Goal: Transaction & Acquisition: Download file/media

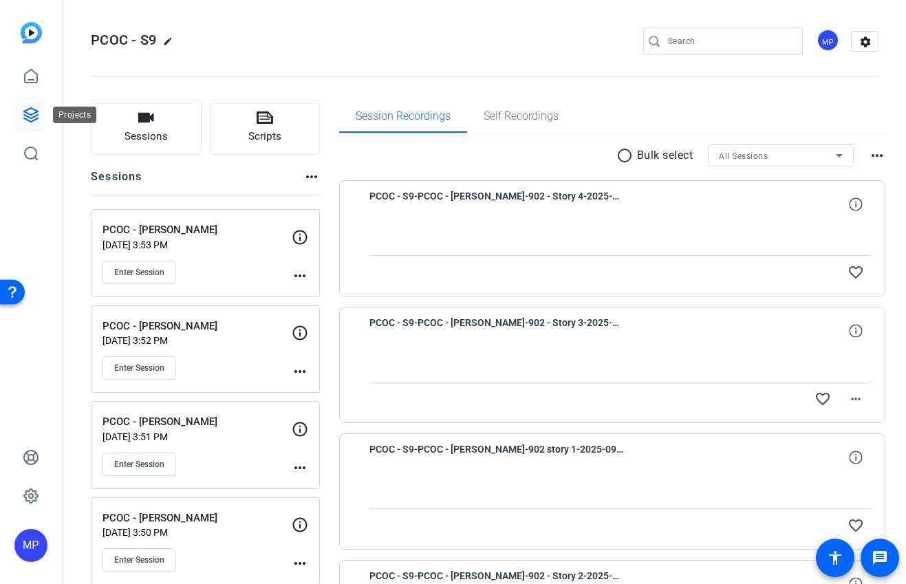
click at [32, 118] on icon at bounding box center [31, 115] width 17 height 17
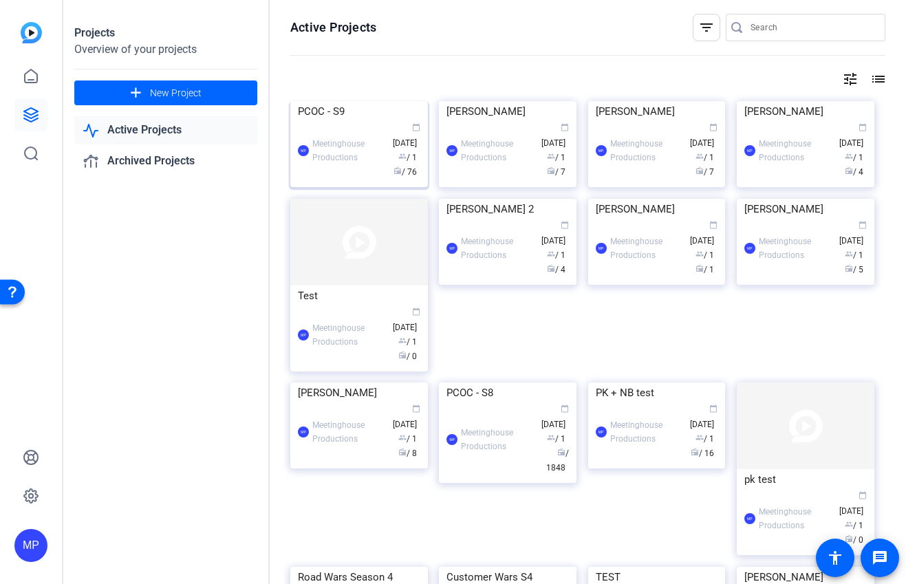
click at [336, 122] on div "PCOC - S9" at bounding box center [359, 111] width 122 height 21
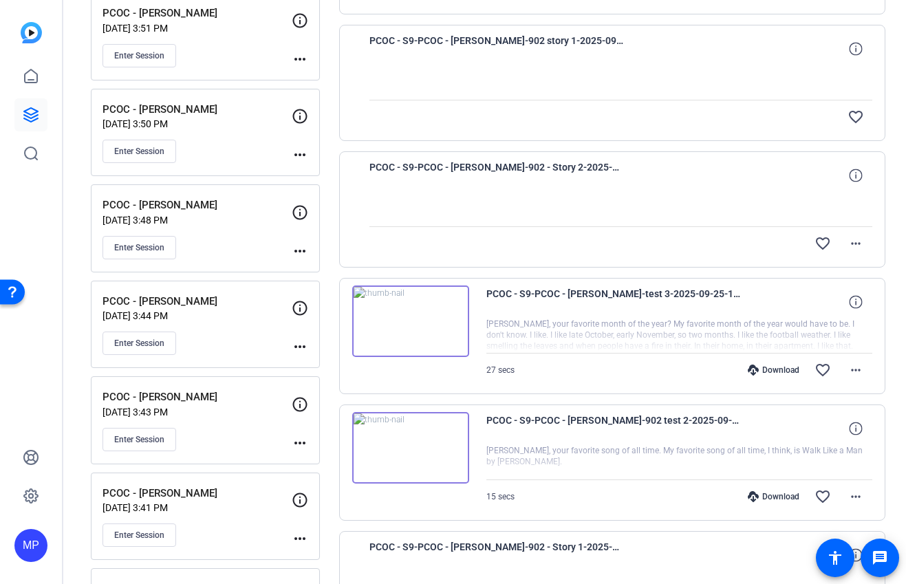
scroll to position [541, 0]
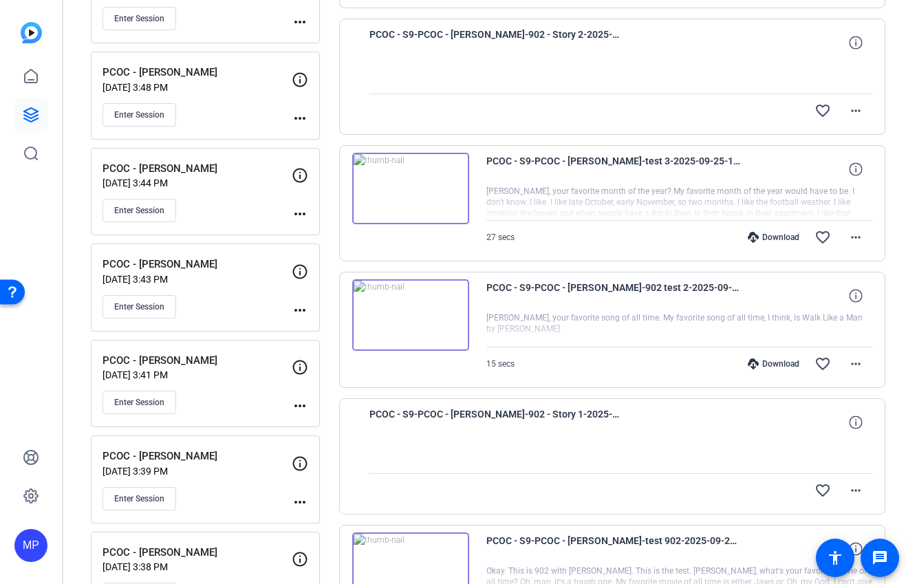
click at [897, 511] on div "Sessions Scripts Sessions more_horiz PCOC - Katrina Weidman Sep 22, 2025 @ 3:53…" at bounding box center [484, 280] width 842 height 1479
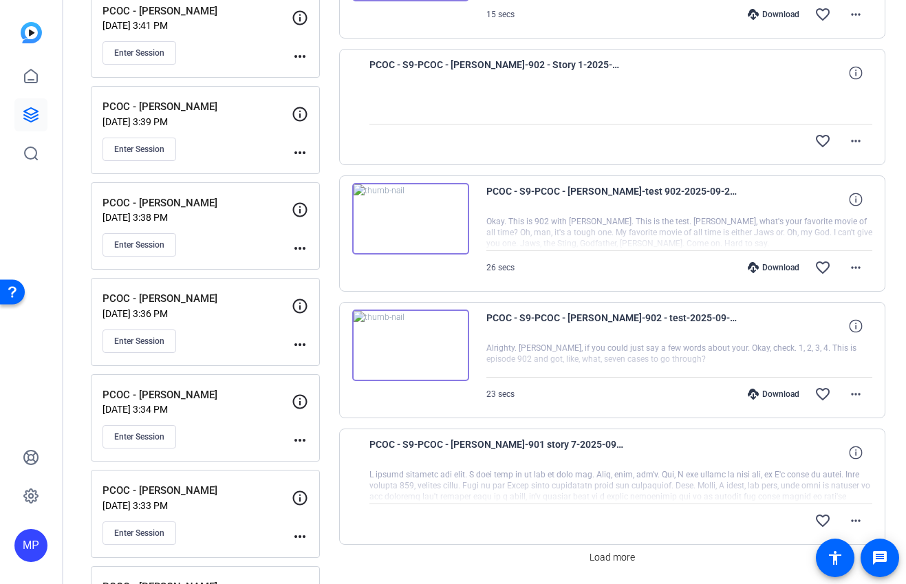
scroll to position [941, 0]
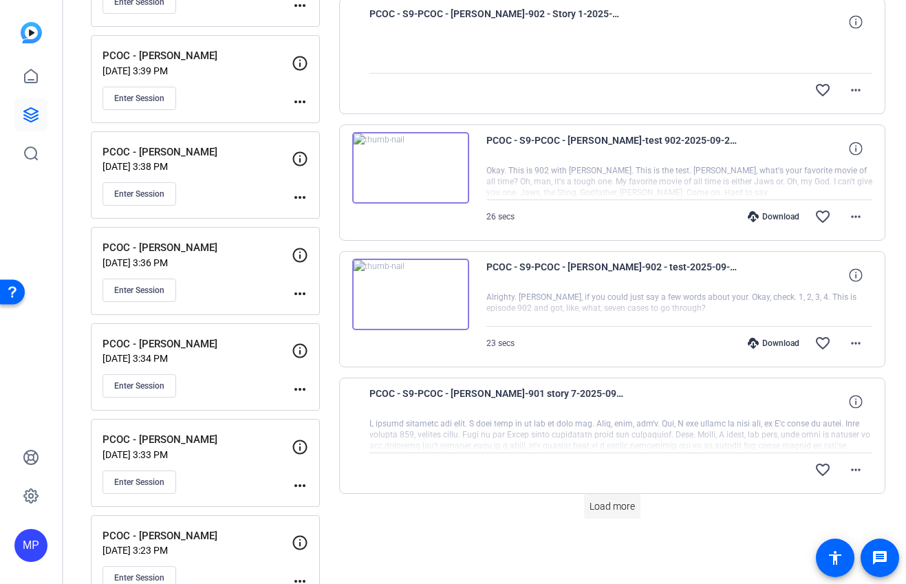
click at [617, 514] on span at bounding box center [612, 506] width 56 height 33
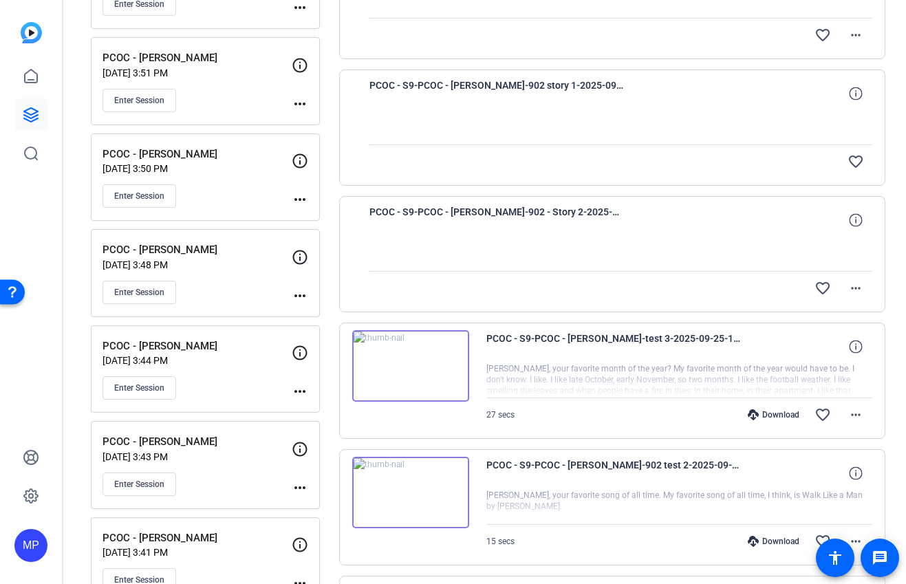
scroll to position [0, 0]
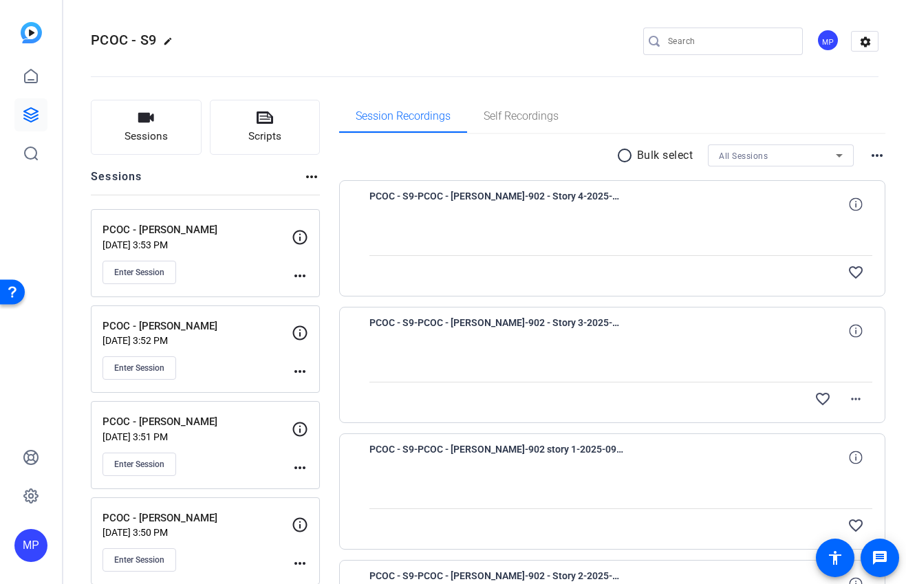
click at [784, 157] on div "All Sessions" at bounding box center [777, 155] width 117 height 17
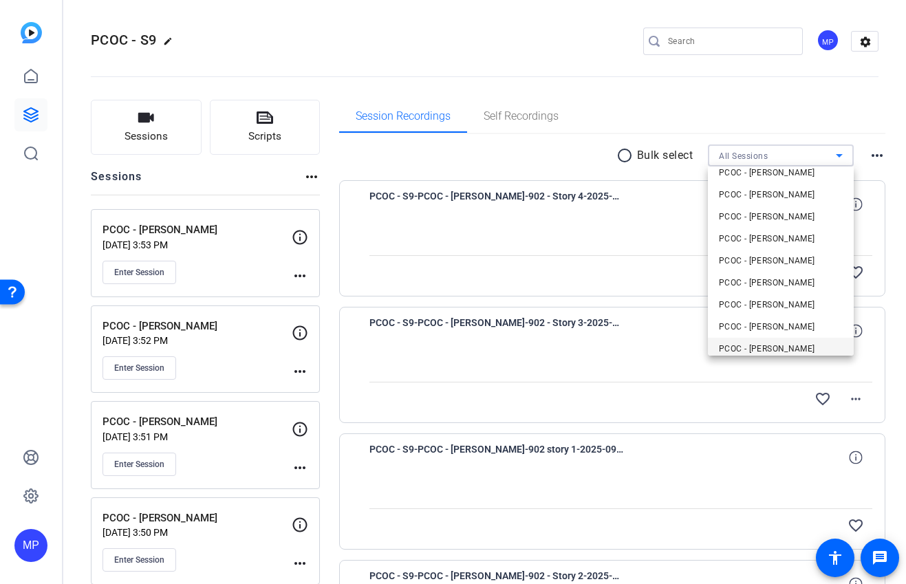
scroll to position [124, 0]
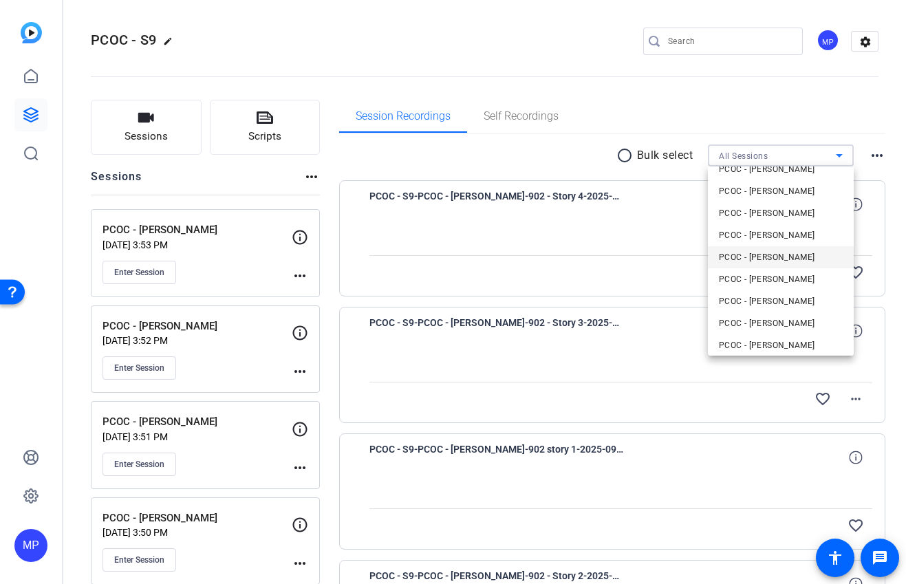
click at [781, 254] on span "PCOC - [PERSON_NAME]" at bounding box center [767, 257] width 96 height 17
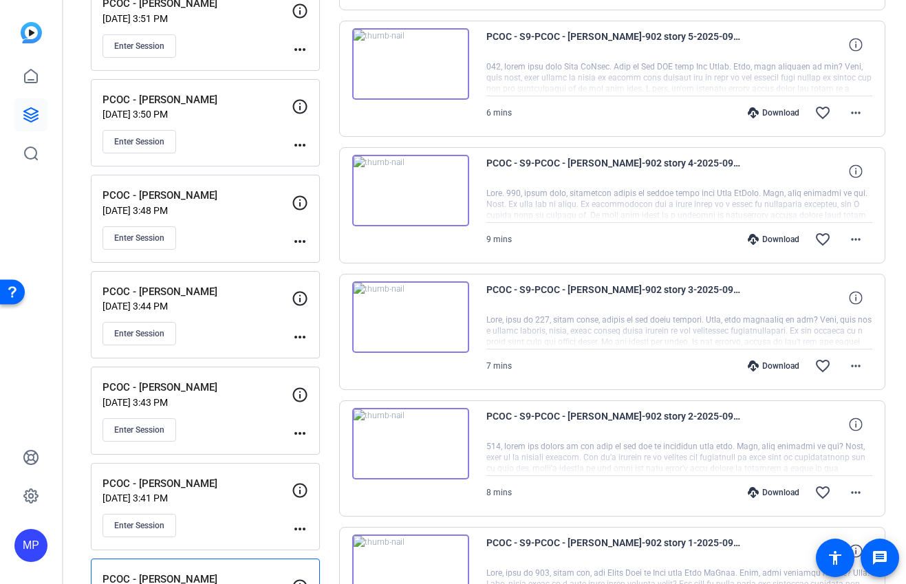
scroll to position [977, 0]
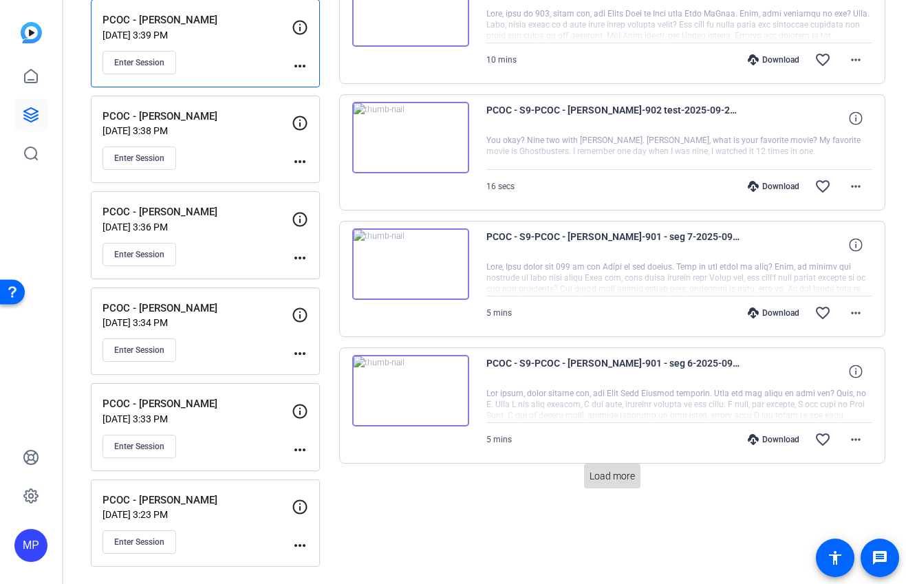
click at [613, 475] on span "Load more" at bounding box center [611, 476] width 45 height 14
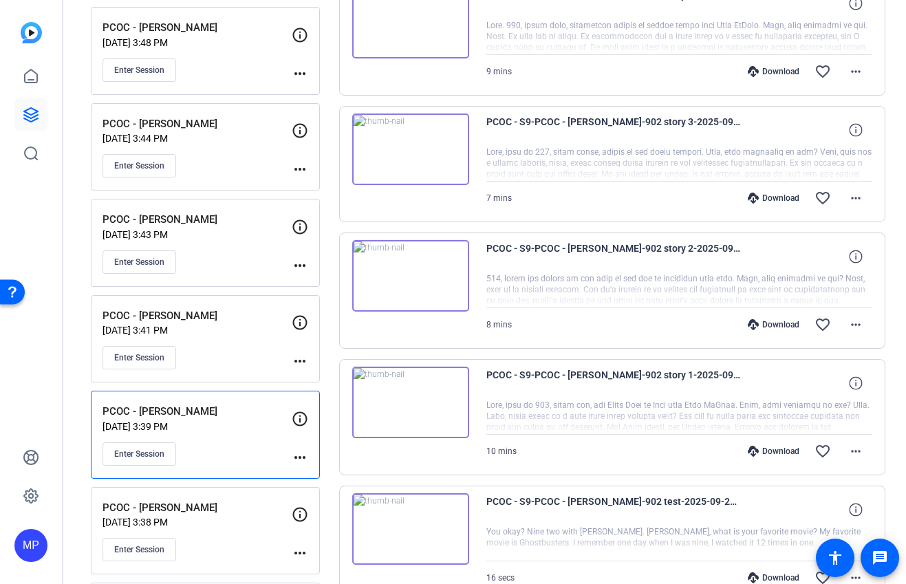
scroll to position [0, 0]
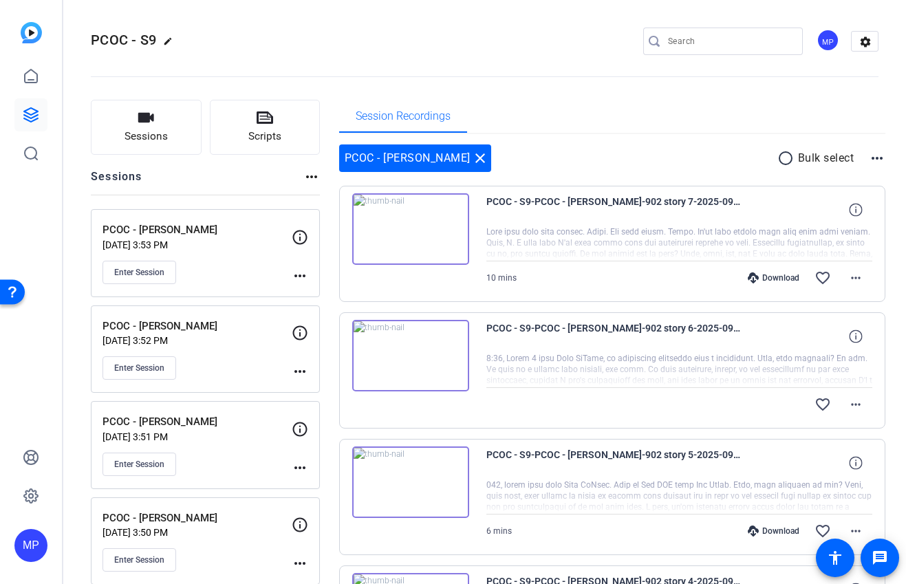
click at [785, 155] on mat-icon "radio_button_unchecked" at bounding box center [787, 158] width 21 height 17
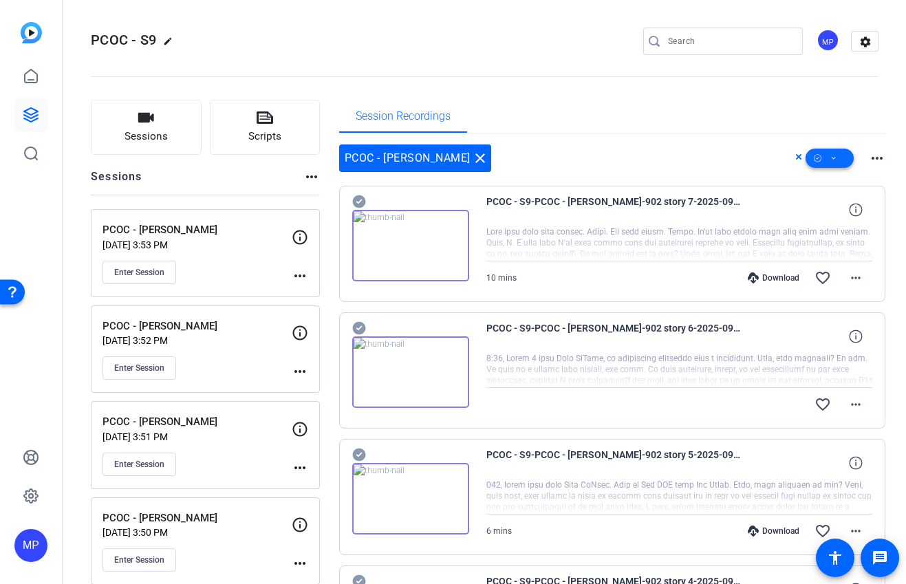
click at [833, 157] on icon at bounding box center [833, 158] width 7 height 17
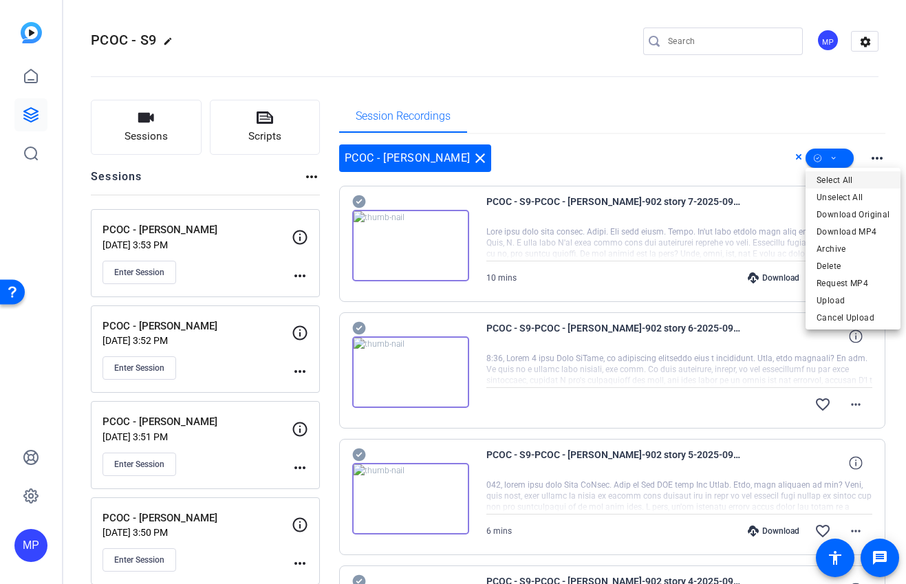
click at [844, 183] on span "Select All" at bounding box center [852, 180] width 73 height 17
click at [848, 215] on span "Download Original" at bounding box center [852, 214] width 73 height 17
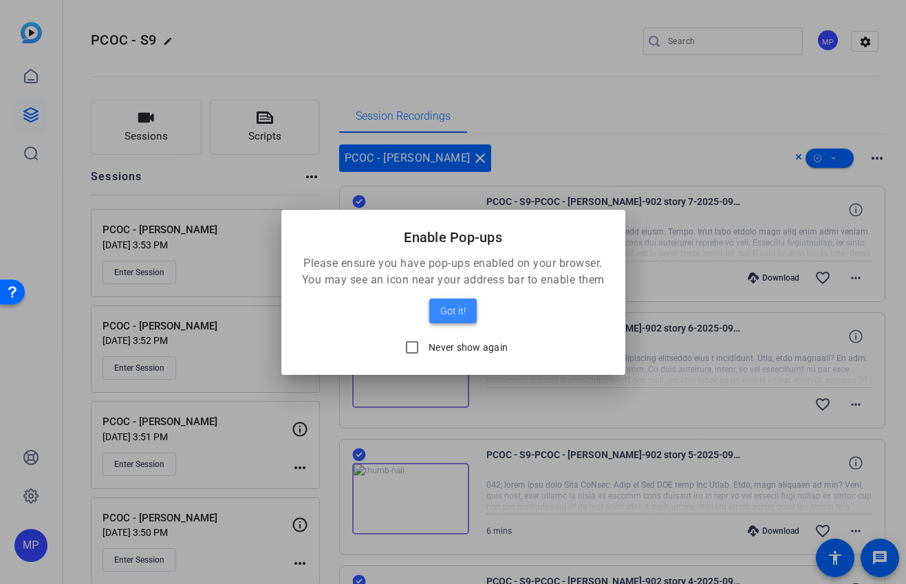
click at [457, 314] on span "Got it!" at bounding box center [452, 311] width 25 height 17
